Goal: Find contact information: Find contact information

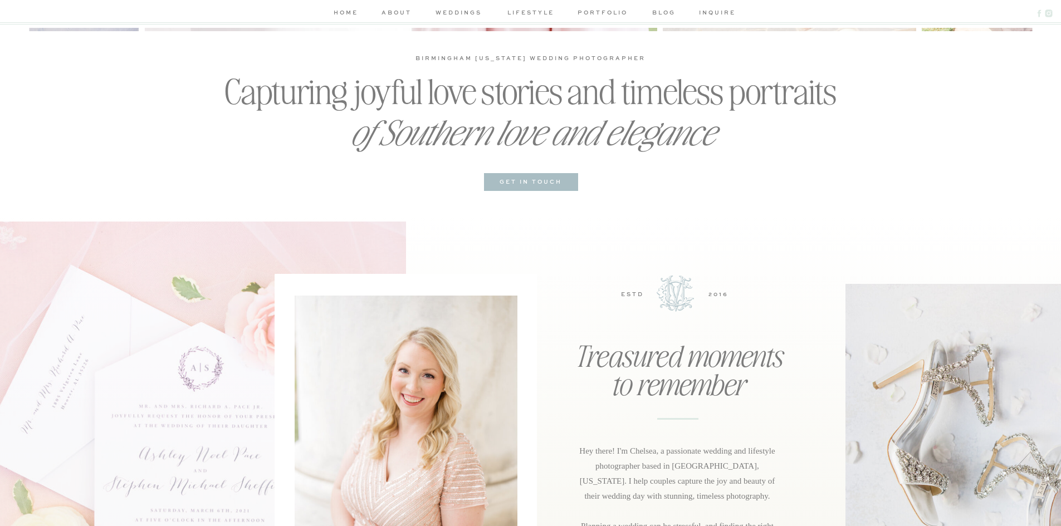
scroll to position [501, 0]
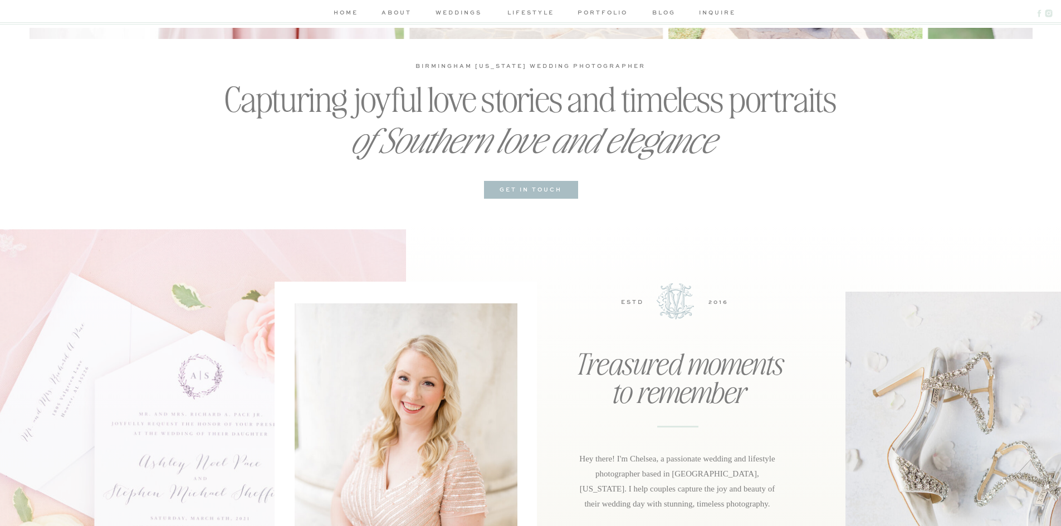
click at [493, 192] on h3 "get in touch" at bounding box center [531, 190] width 82 height 11
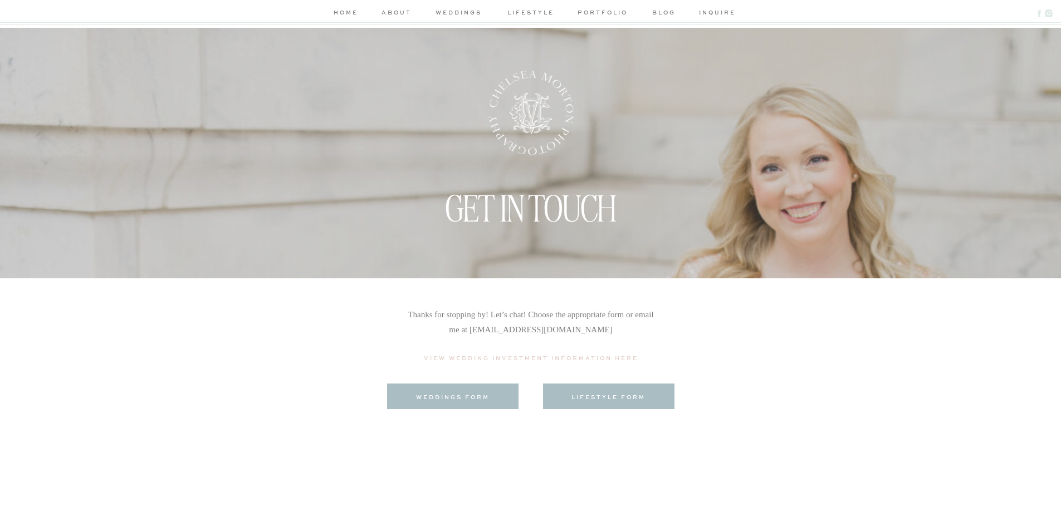
click at [712, 10] on nav "inquire" at bounding box center [715, 14] width 32 height 12
click at [659, 12] on nav "blog" at bounding box center [664, 14] width 32 height 12
click at [345, 15] on nav "home" at bounding box center [346, 14] width 30 height 12
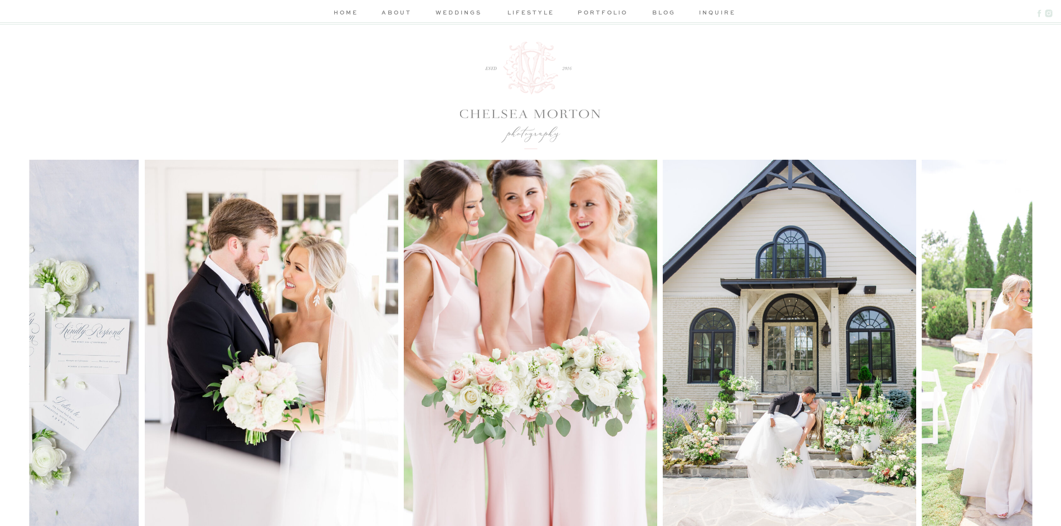
click at [710, 15] on nav "inquire" at bounding box center [715, 14] width 32 height 12
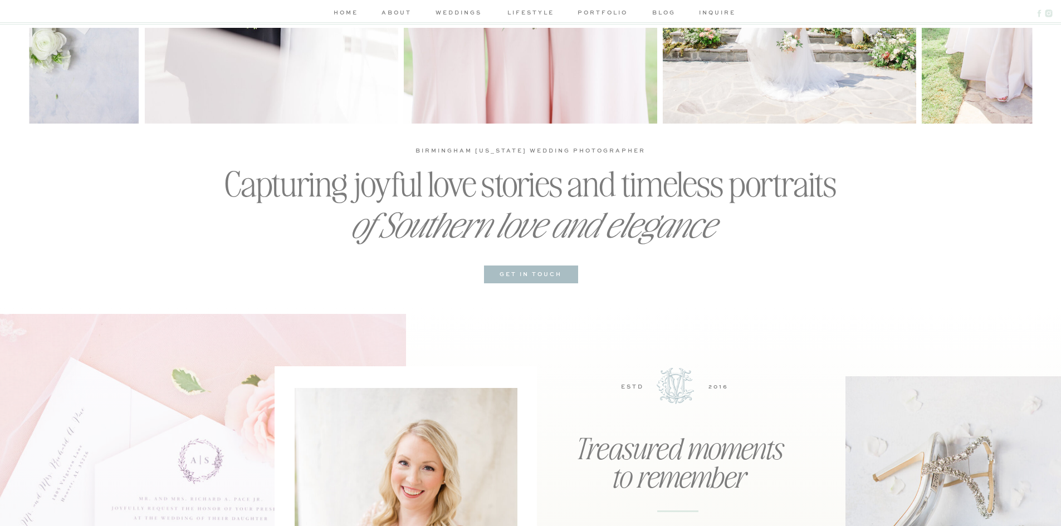
scroll to position [612, 0]
